Goal: Task Accomplishment & Management: Use online tool/utility

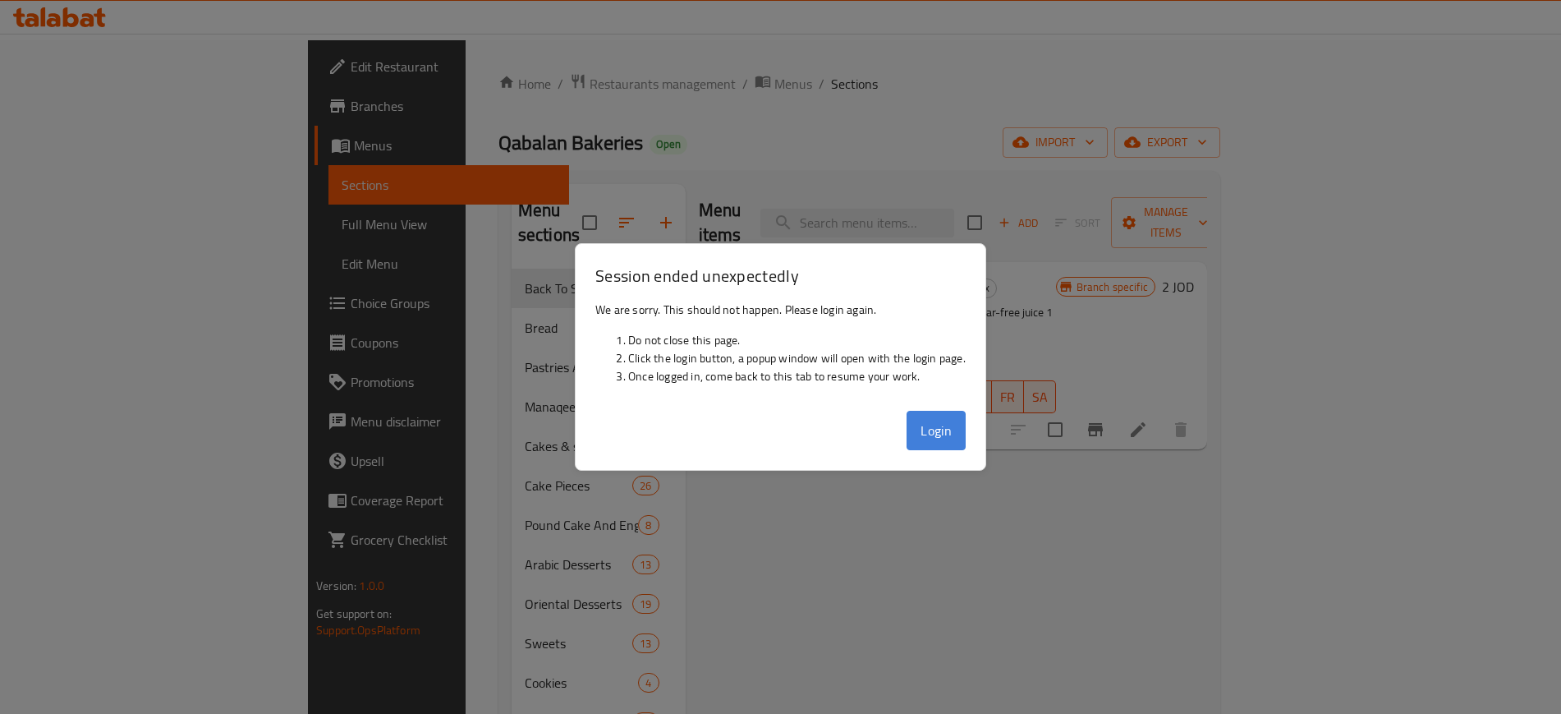
click at [921, 434] on button "Login" at bounding box center [936, 430] width 59 height 39
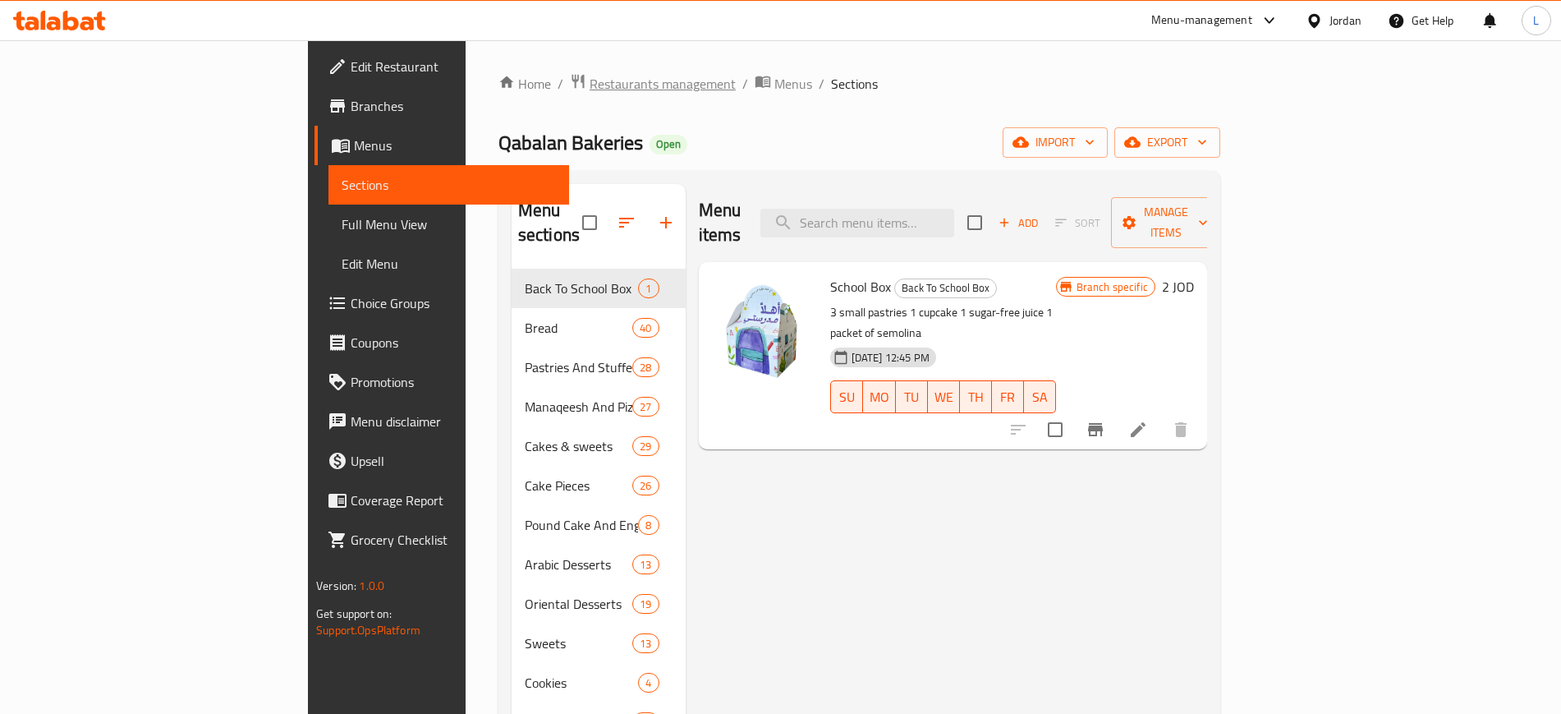
click at [590, 91] on span "Restaurants management" at bounding box center [663, 84] width 146 height 20
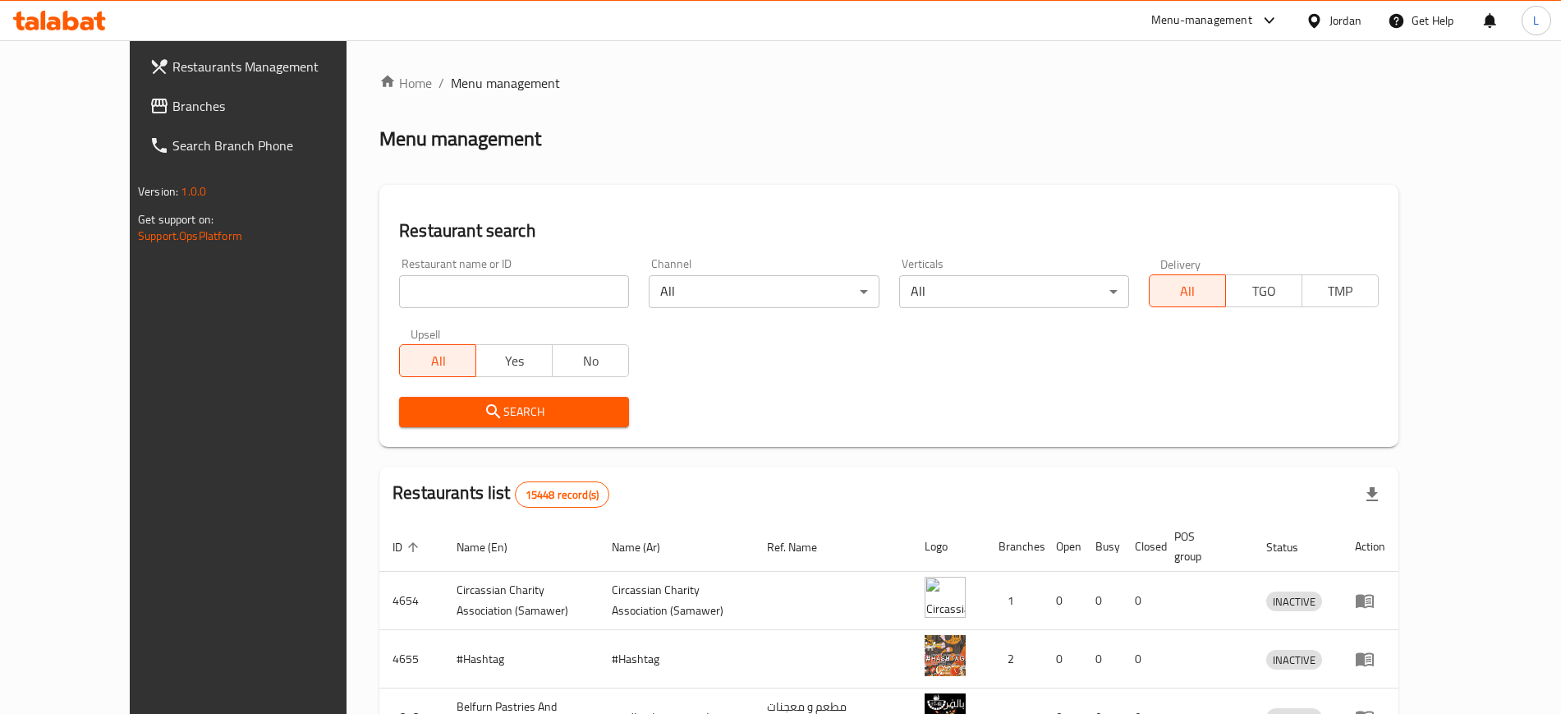
click at [485, 289] on input "search" at bounding box center [514, 291] width 230 height 33
type input "foron [PERSON_NAME]"
click button "Search" at bounding box center [514, 412] width 230 height 30
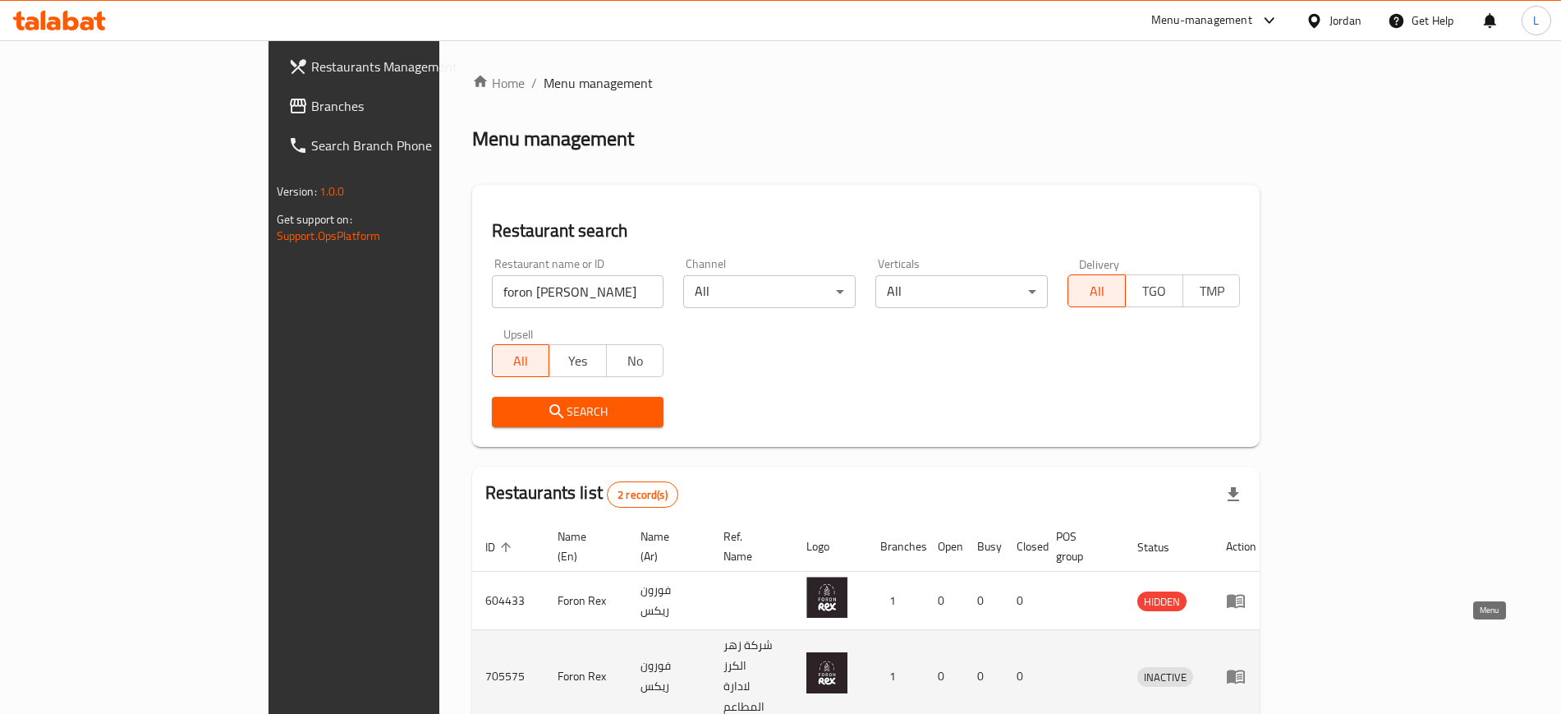
click at [1245, 670] on icon "enhanced table" at bounding box center [1236, 677] width 18 height 14
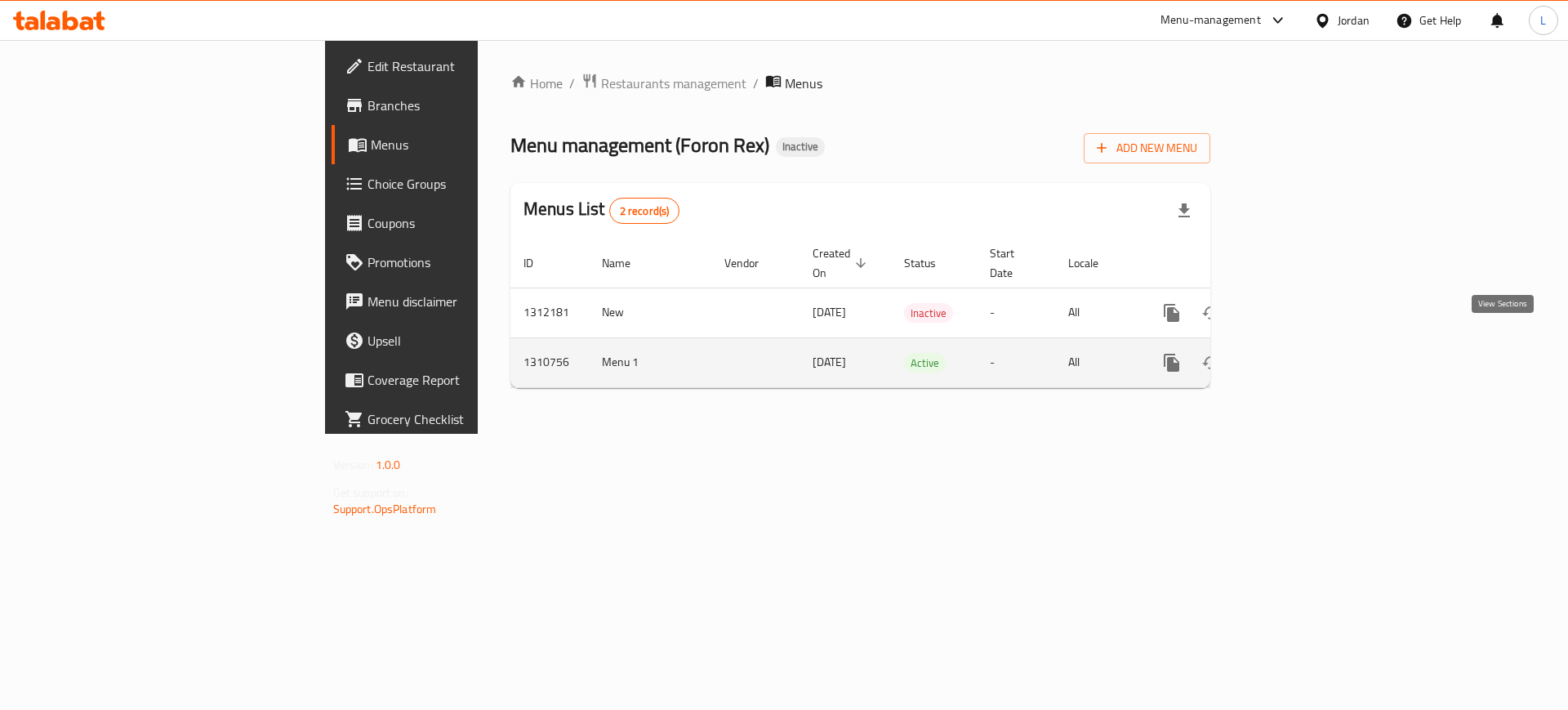
click at [1299, 353] on icon "enhanced table" at bounding box center [1290, 363] width 20 height 20
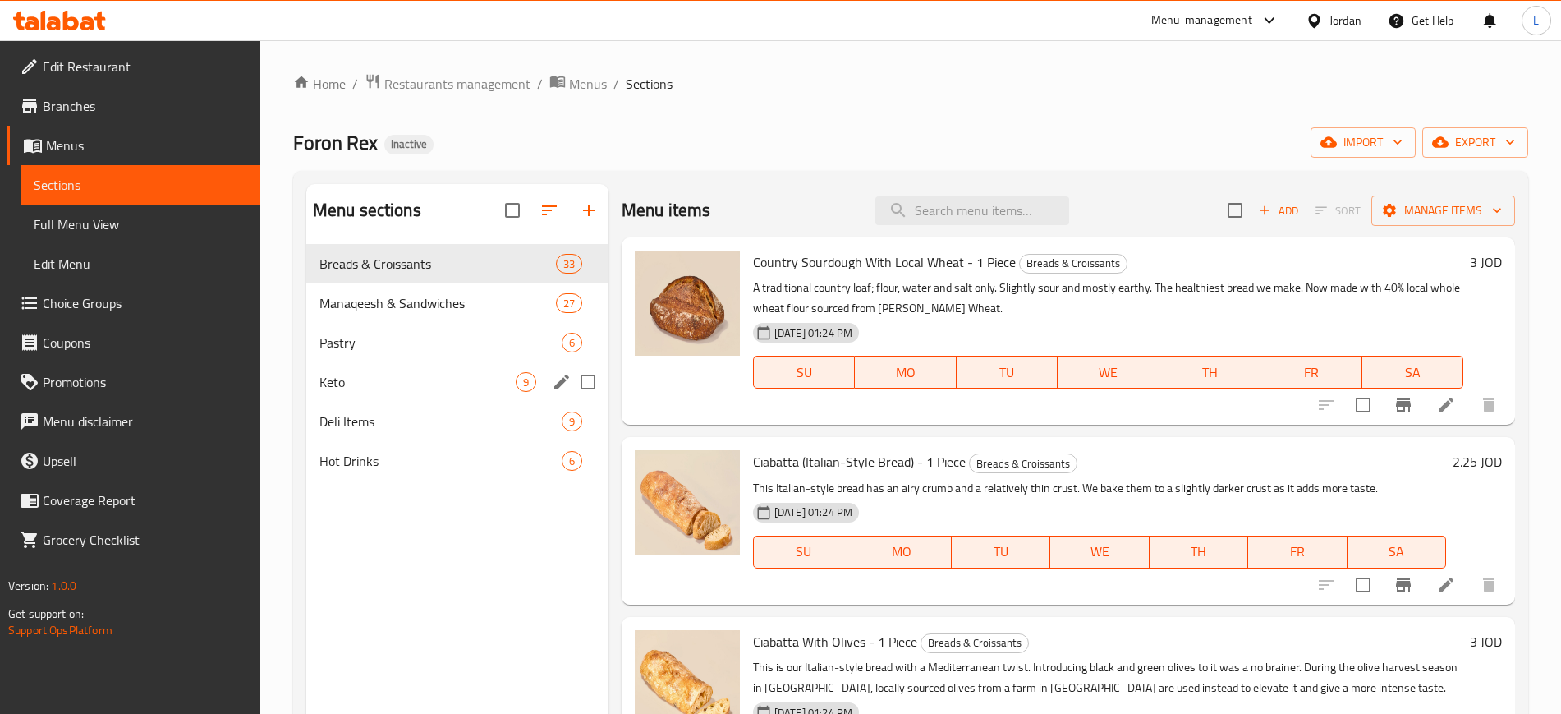
click at [435, 369] on div "Keto 9" at bounding box center [457, 381] width 302 height 39
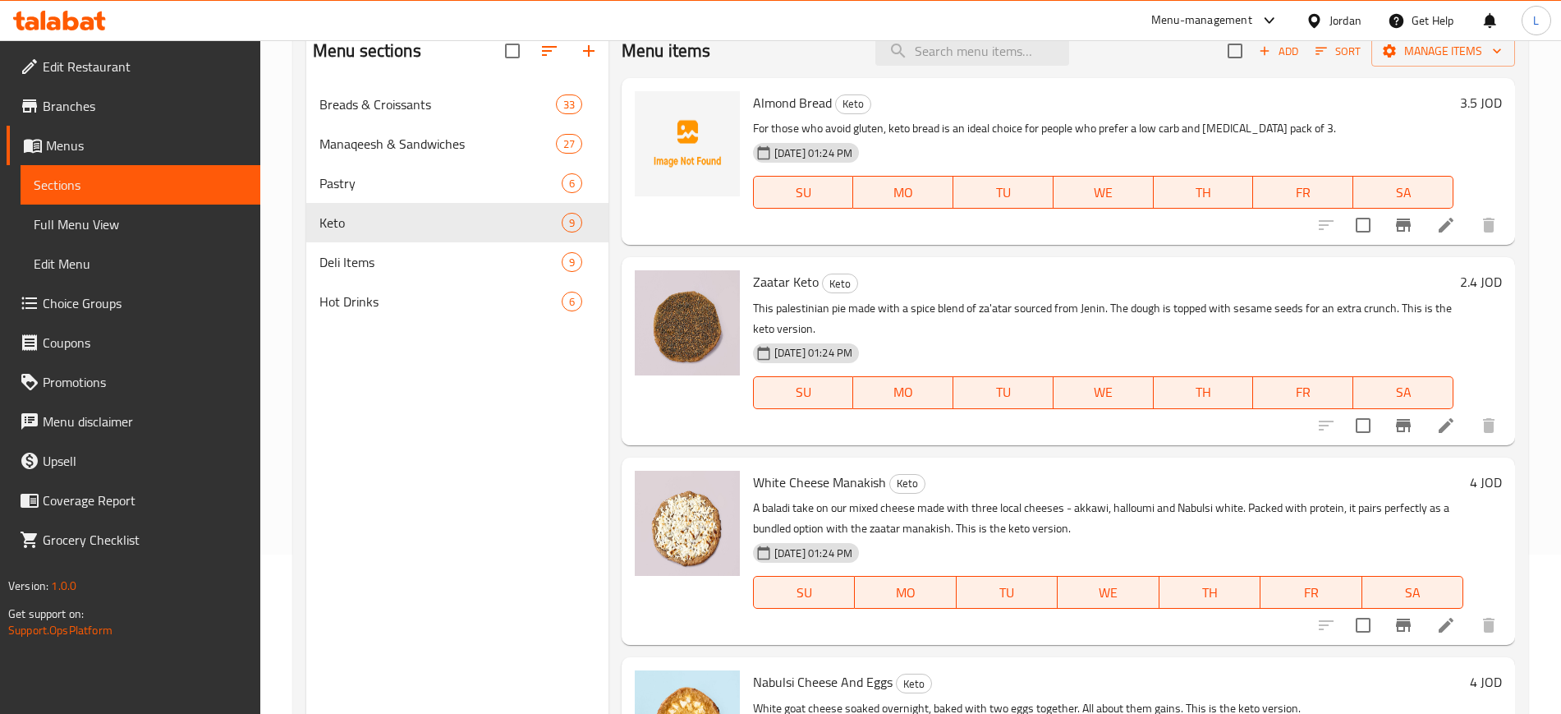
scroll to position [127, 0]
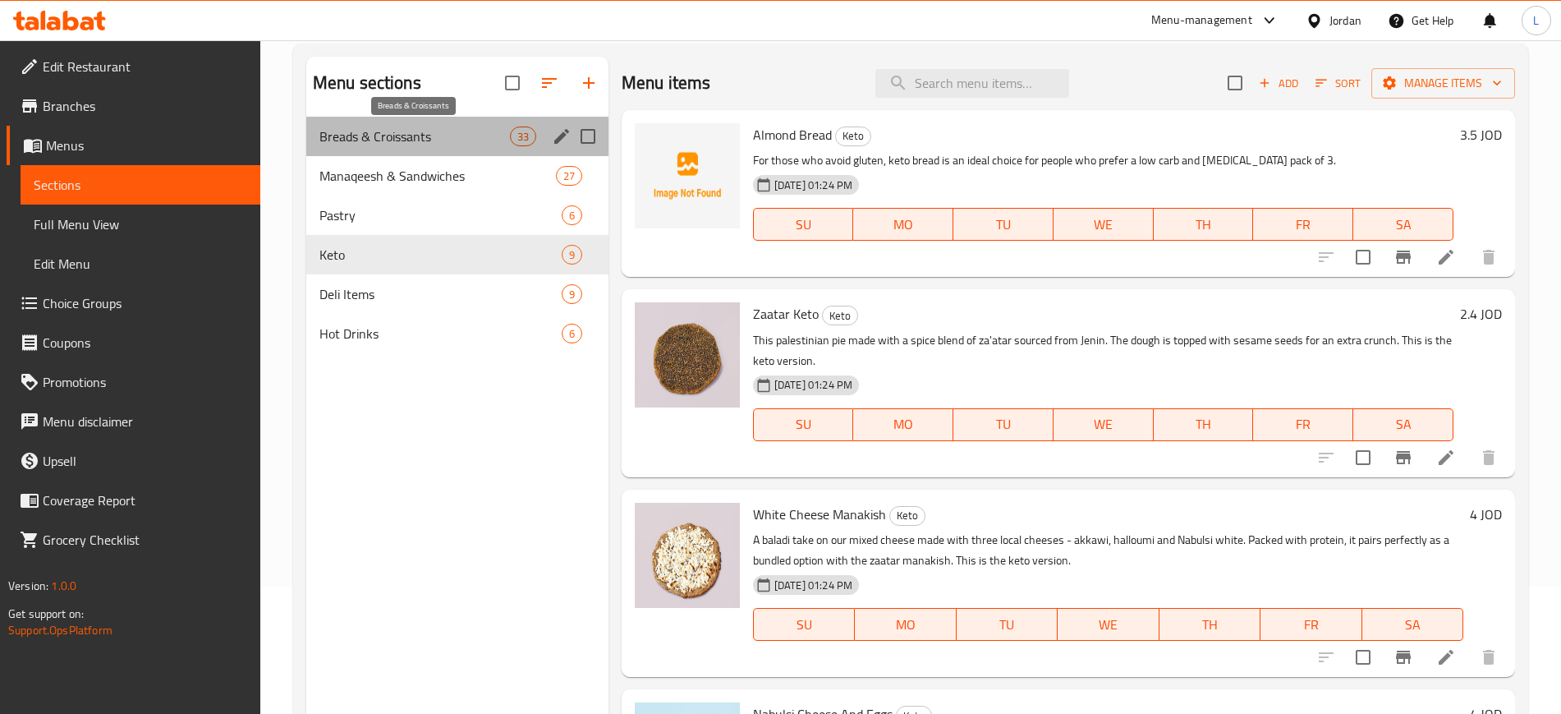
click at [447, 135] on span "Breads & Croissants" at bounding box center [414, 136] width 190 height 20
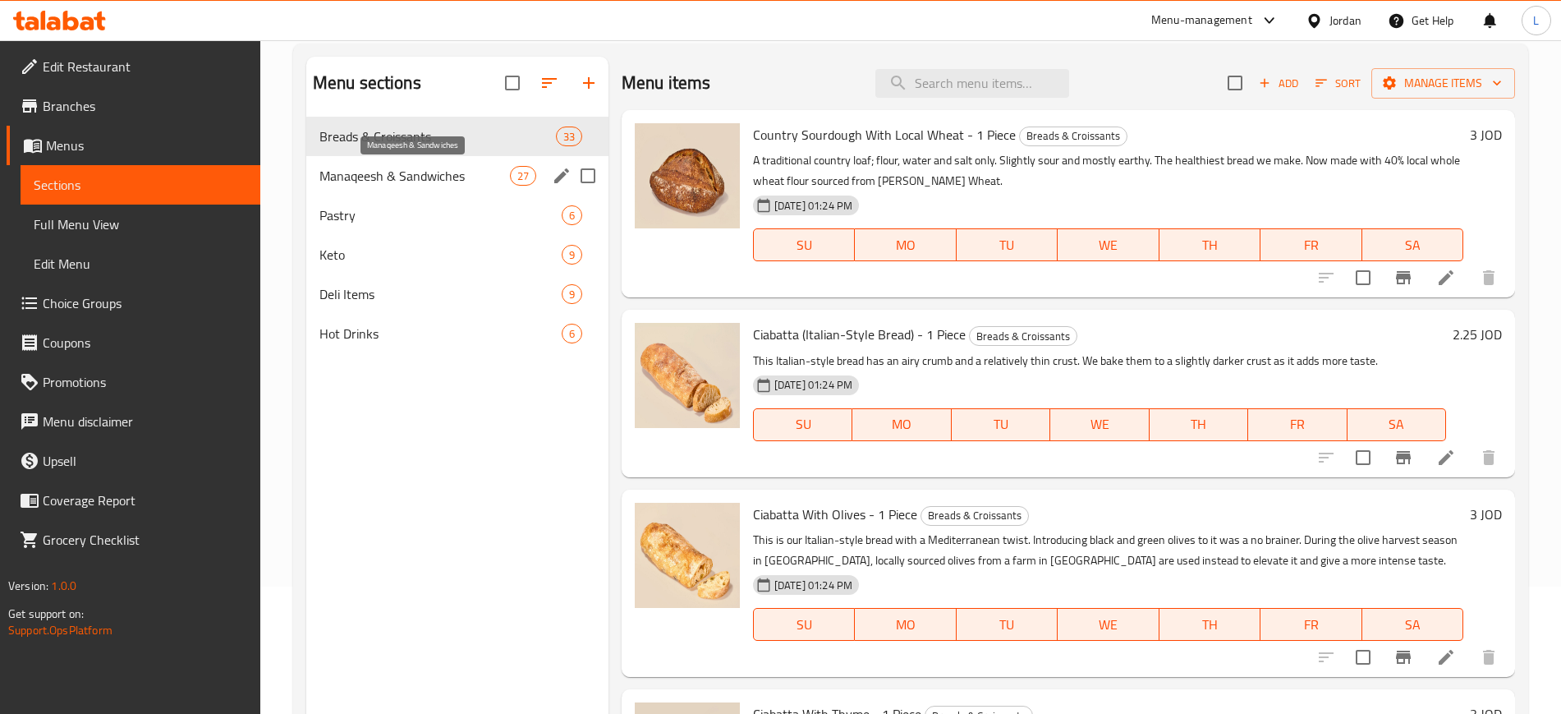
click at [448, 181] on span "Manaqeesh & Sandwiches" at bounding box center [414, 176] width 190 height 20
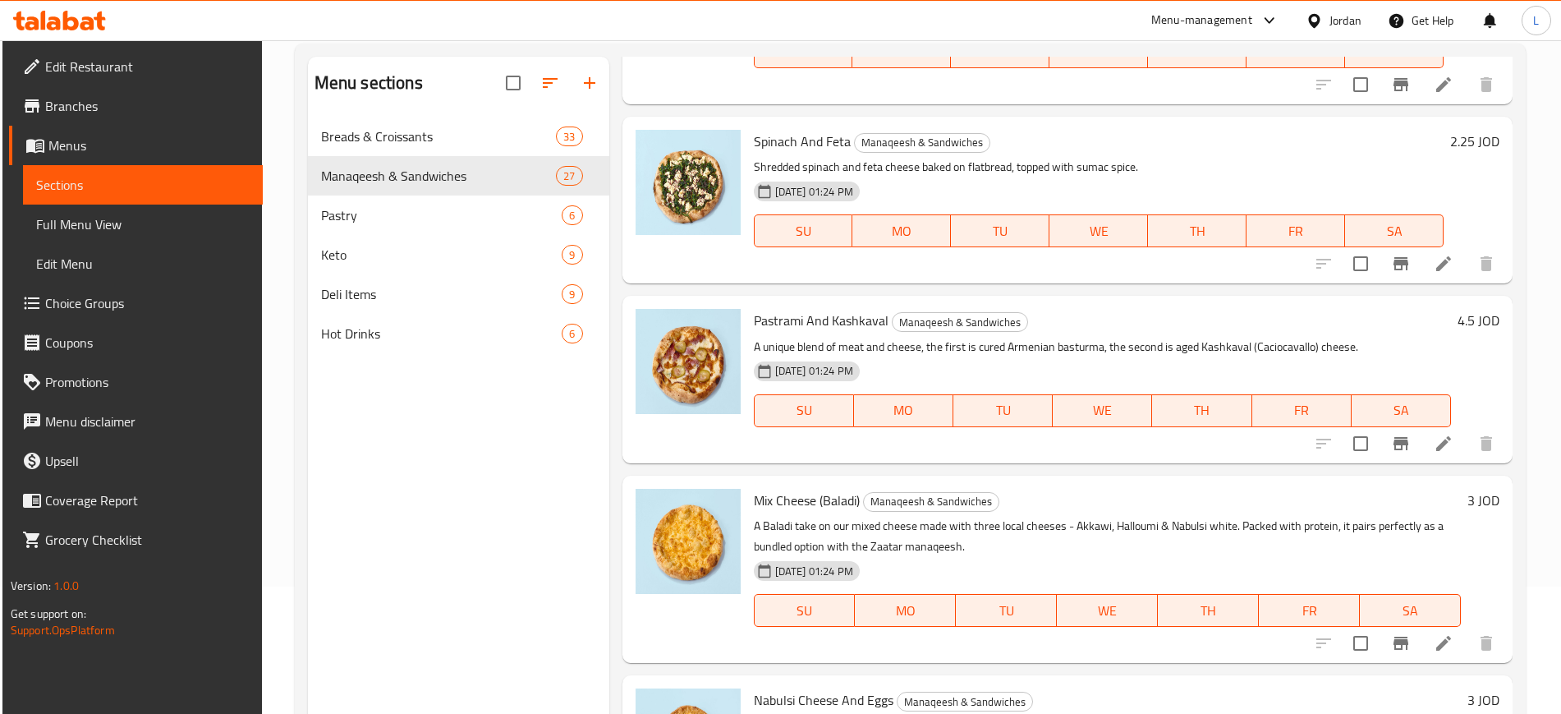
scroll to position [411, 0]
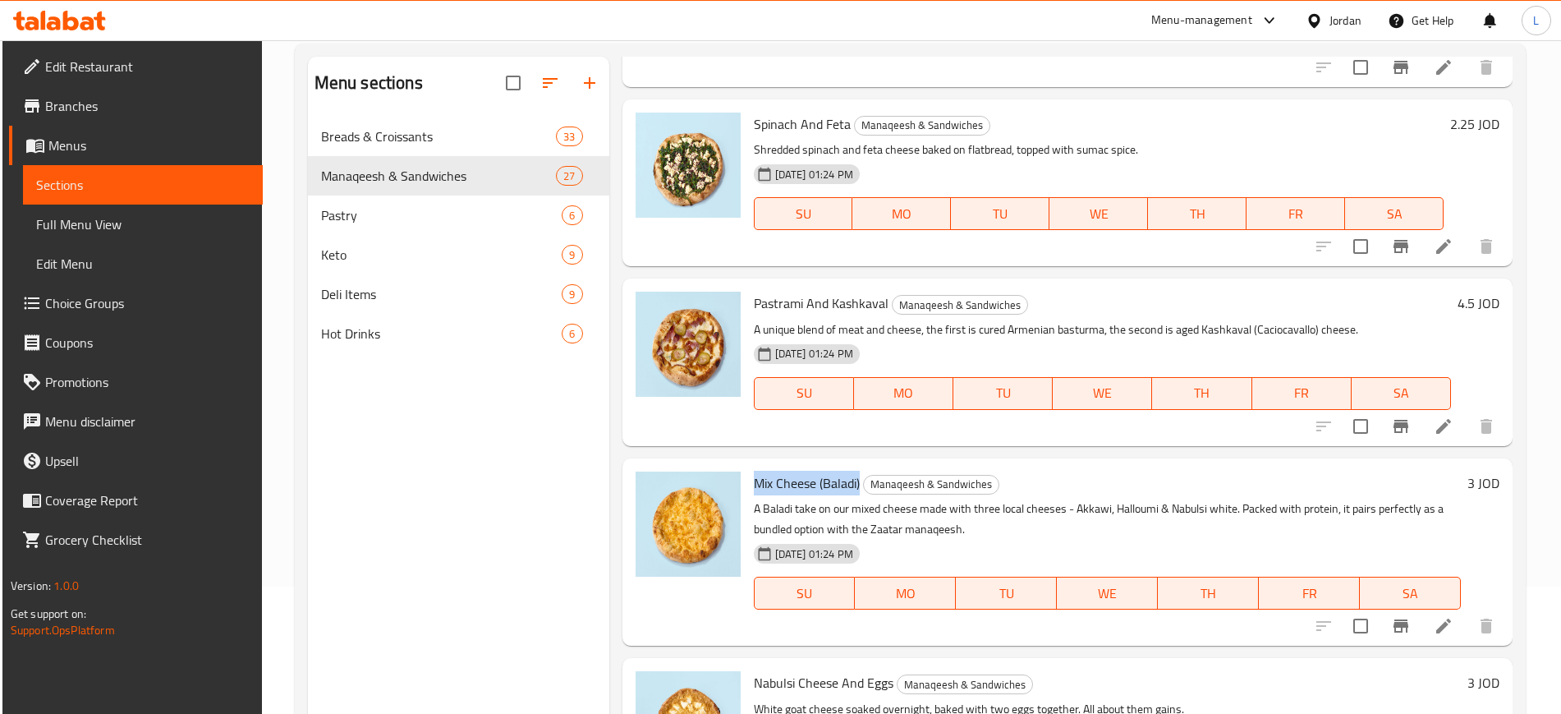
drag, startPoint x: 859, startPoint y: 483, endPoint x: 753, endPoint y: 488, distance: 106.0
click at [754, 488] on span "Mix Cheese (Baladi)" at bounding box center [807, 483] width 106 height 25
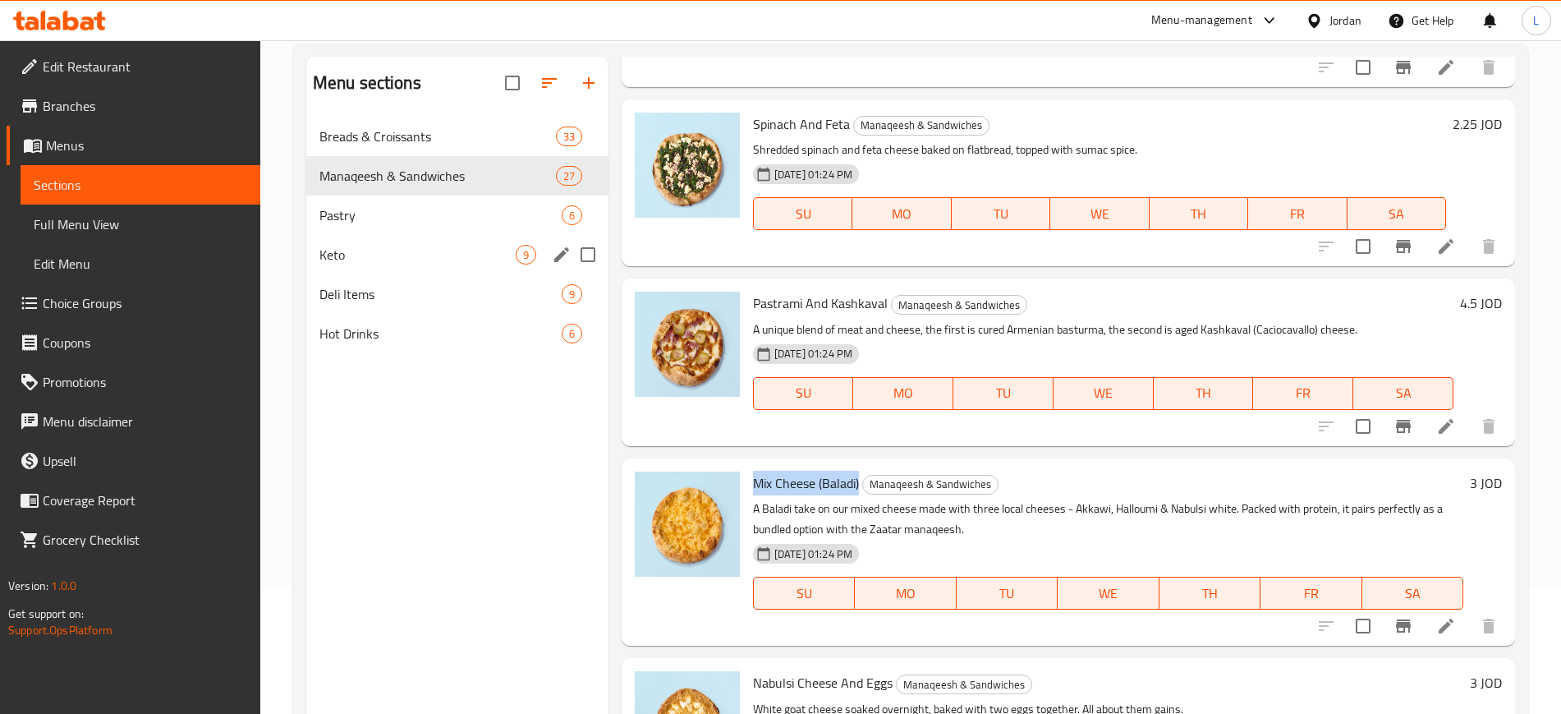
click at [461, 269] on div "Keto 9" at bounding box center [457, 254] width 302 height 39
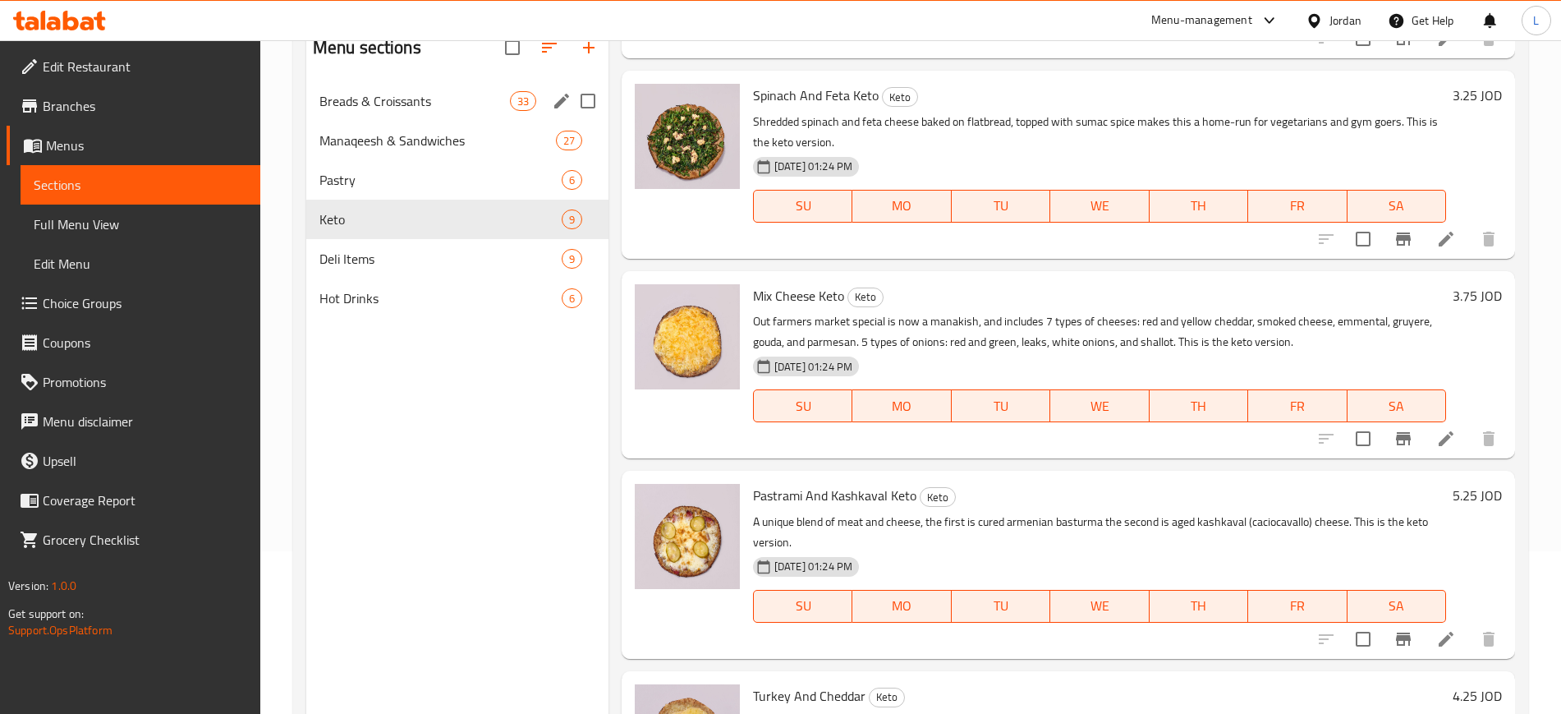
scroll to position [25, 0]
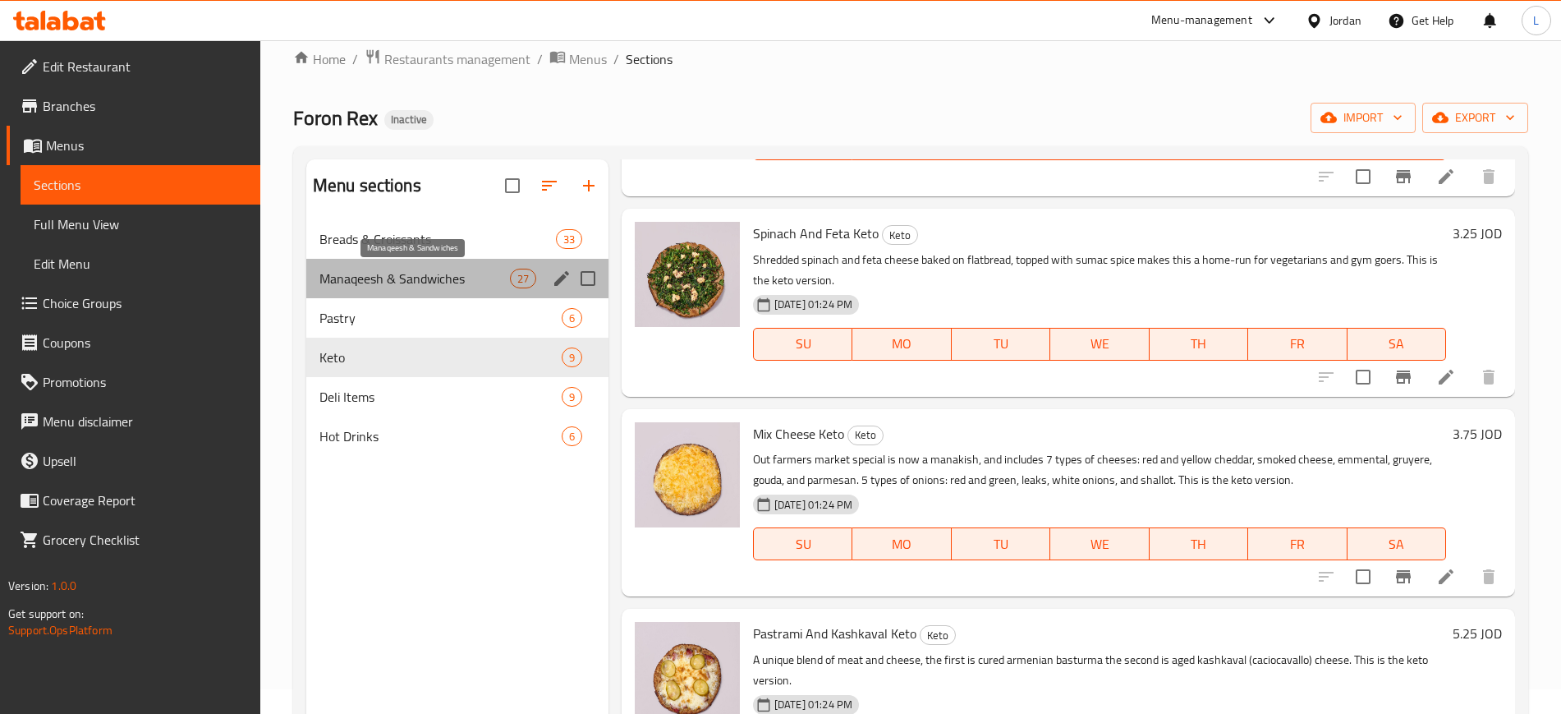
click at [428, 281] on span "Manaqeesh & Sandwiches" at bounding box center [414, 279] width 190 height 20
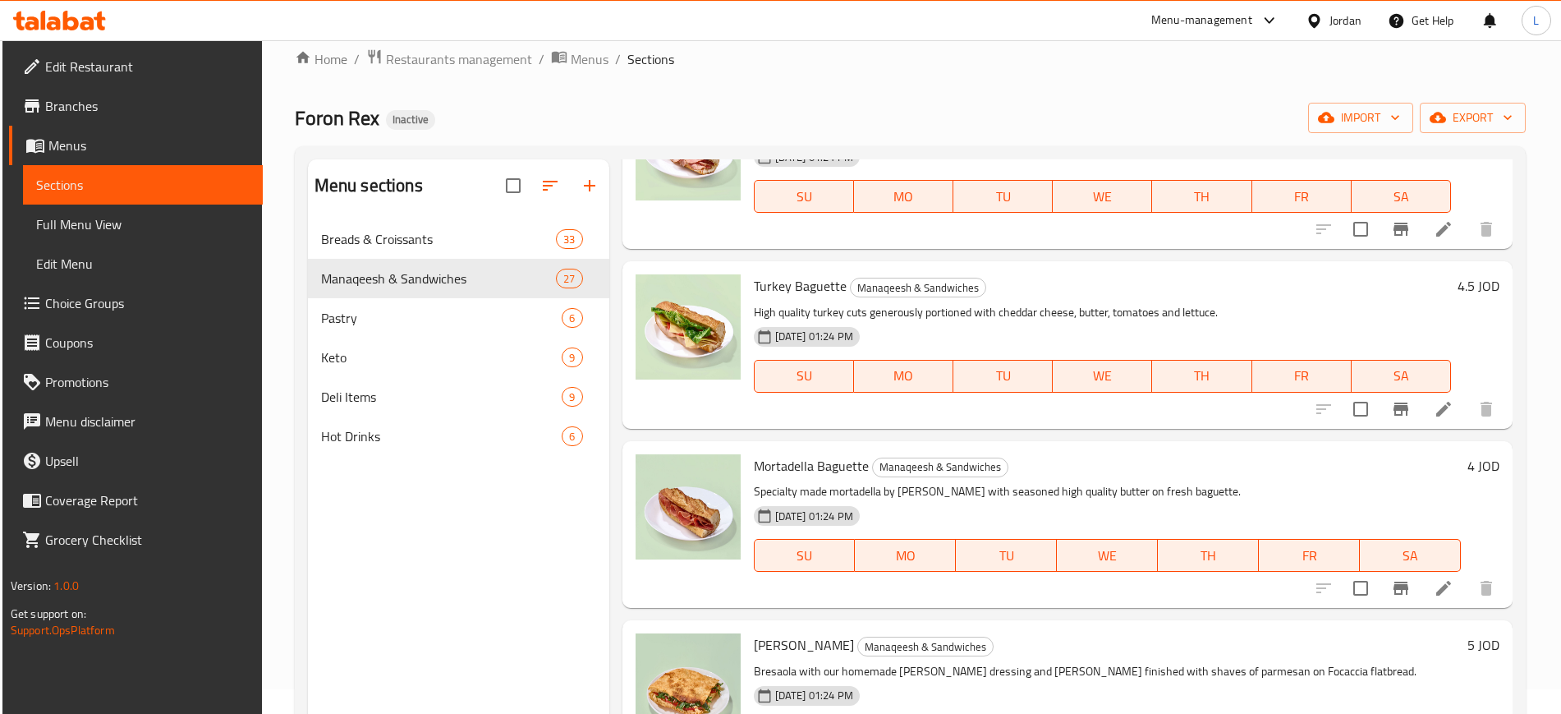
scroll to position [3734, 0]
